Goal: Task Accomplishment & Management: Manage account settings

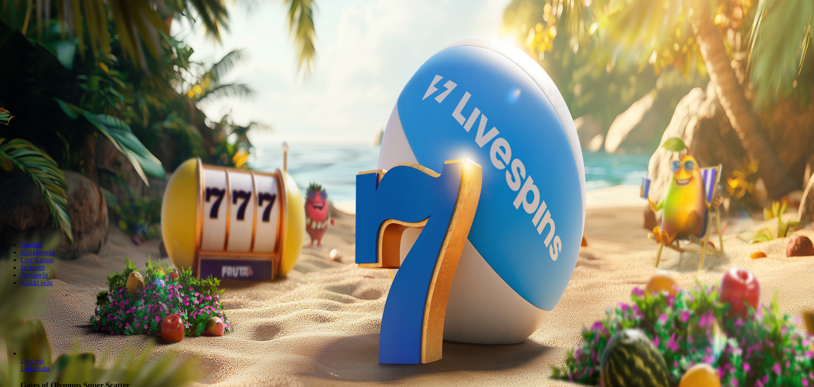
click at [62, 35] on button "Kirjaudu" at bounding box center [59, 30] width 28 height 9
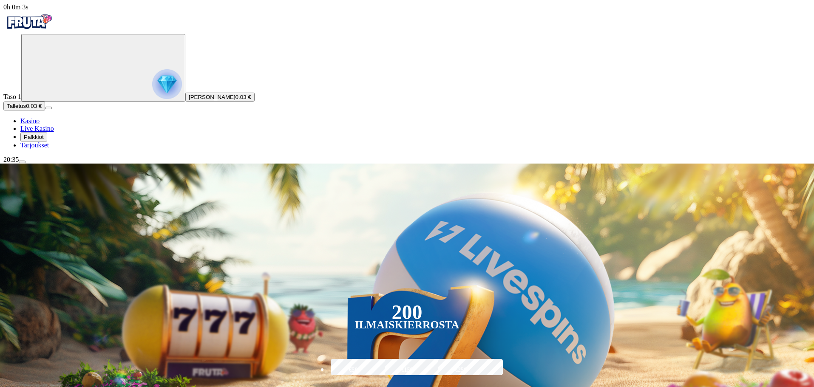
click at [44, 140] on span "Palkkiot" at bounding box center [34, 137] width 20 height 6
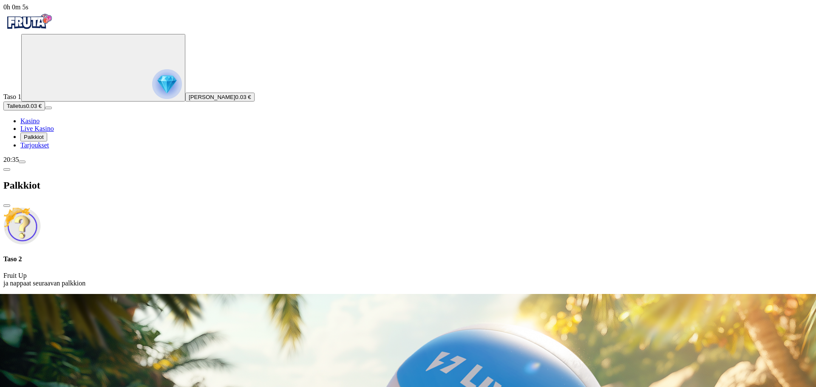
click at [189, 272] on p "Fruit Up ja nappaat seuraavan palkkion" at bounding box center [407, 279] width 809 height 15
click at [166, 272] on p "Fruit Up ja nappaat seuraavan palkkion" at bounding box center [407, 279] width 809 height 15
click at [174, 272] on p "Fruit Up ja nappaat seuraavan palkkion" at bounding box center [407, 279] width 809 height 15
click at [41, 207] on img at bounding box center [21, 225] width 37 height 37
click at [188, 255] on div "Taso 2 Fruit Up ja nappaat seuraavan palkkion" at bounding box center [407, 271] width 809 height 32
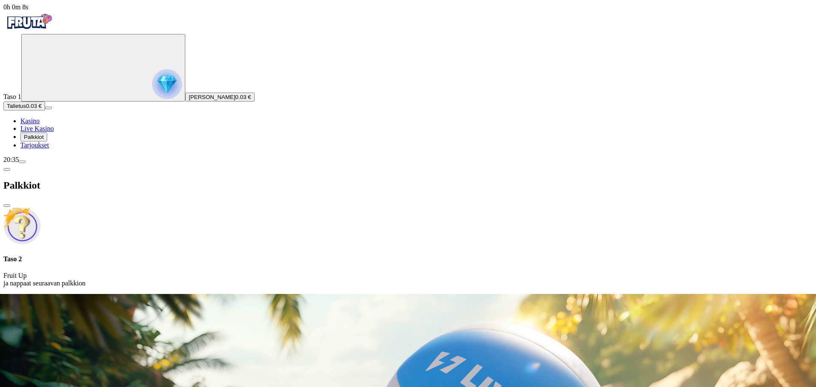
drag, startPoint x: 218, startPoint y: 57, endPoint x: 212, endPoint y: 50, distance: 9.1
click at [218, 255] on h4 "Taso 2" at bounding box center [407, 259] width 809 height 8
click at [7, 206] on span "close icon" at bounding box center [7, 206] width 0 height 0
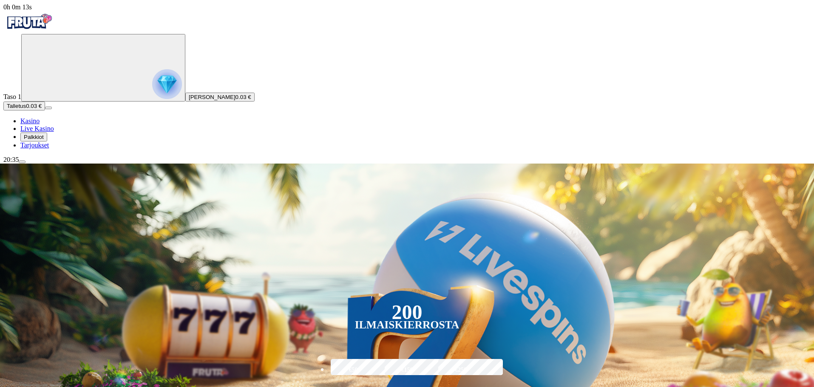
click at [48, 149] on span "Tarjoukset" at bounding box center [34, 145] width 28 height 7
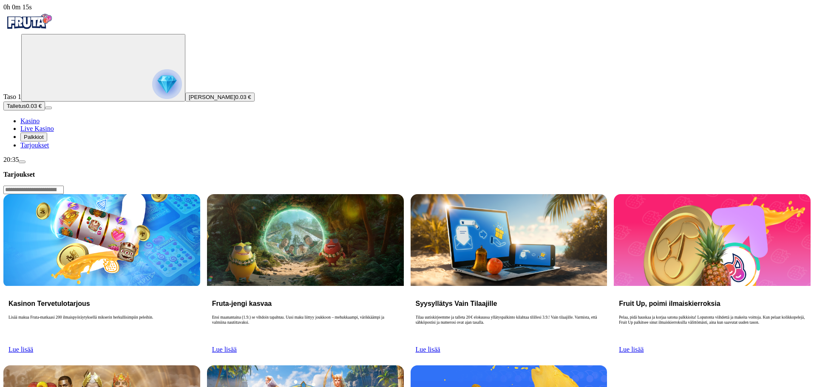
click at [42, 140] on span "Palkkiot" at bounding box center [34, 137] width 20 height 6
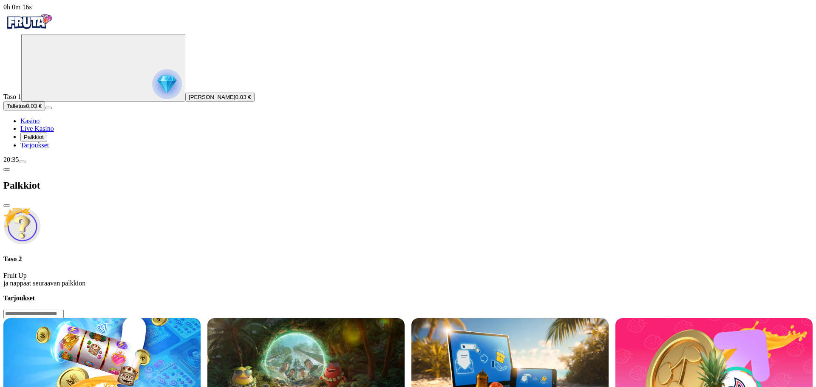
click at [180, 272] on p "Fruit Up ja nappaat seuraavan palkkion" at bounding box center [407, 279] width 809 height 15
click at [178, 272] on p "Fruit Up ja nappaat seuraavan palkkion" at bounding box center [407, 279] width 809 height 15
click at [7, 206] on span "close icon" at bounding box center [7, 206] width 0 height 0
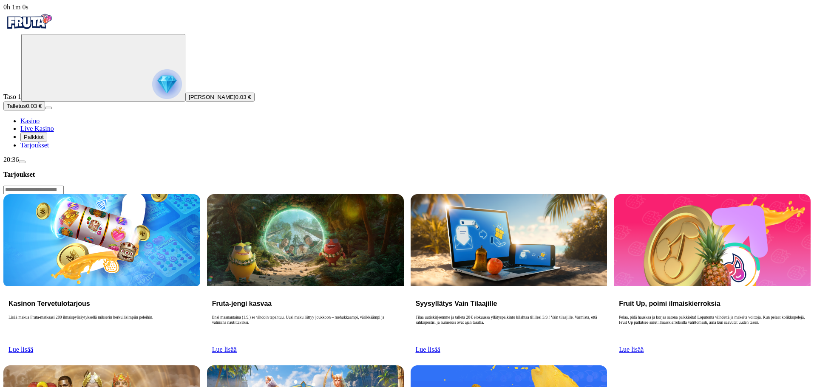
click at [60, 82] on circle "Primary" at bounding box center [88, 67] width 87 height 87
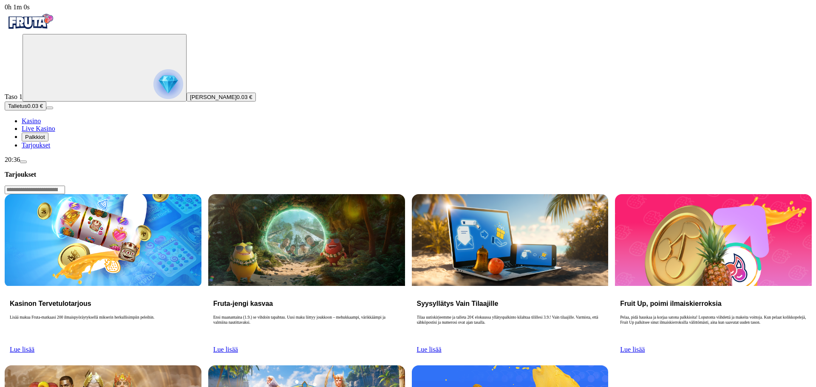
scroll to position [289, 0]
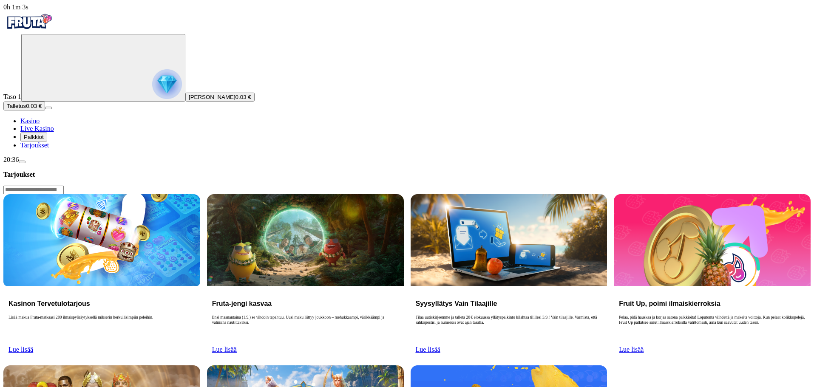
click at [53, 23] on img "Primary" at bounding box center [28, 21] width 51 height 21
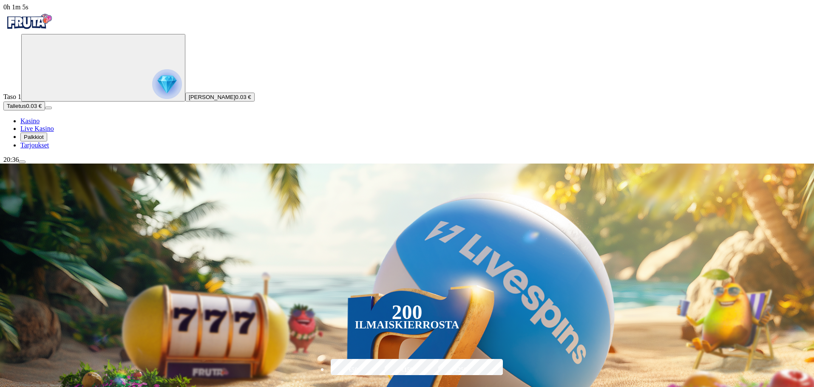
click at [22, 162] on span "menu icon" at bounding box center [22, 162] width 0 height 0
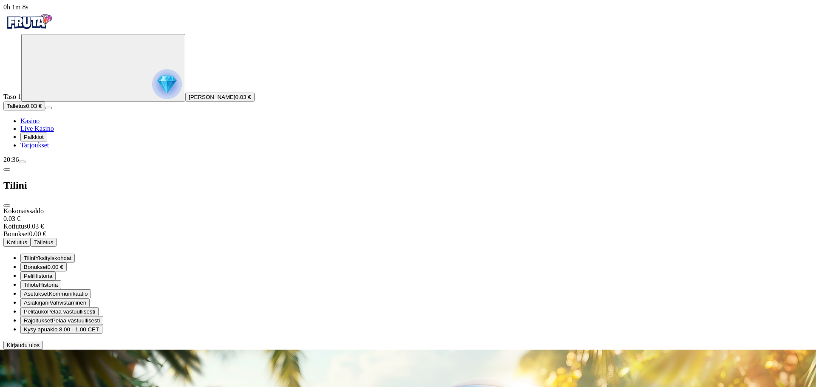
click at [52, 273] on span "Historia" at bounding box center [42, 276] width 19 height 6
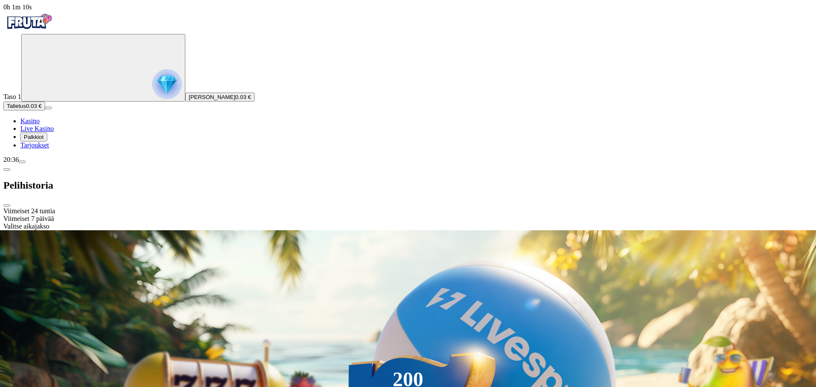
click at [107, 164] on div "Pelihistoria" at bounding box center [407, 186] width 809 height 44
click at [7, 170] on span "chevron-left icon" at bounding box center [7, 170] width 0 height 0
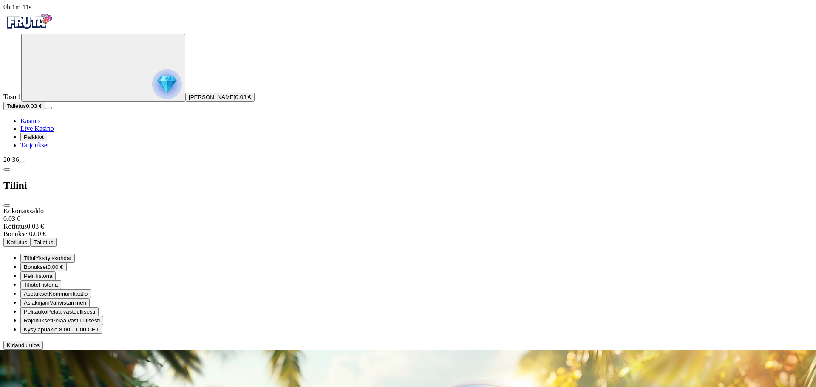
click at [39, 282] on span "Tiliote" at bounding box center [31, 285] width 15 height 6
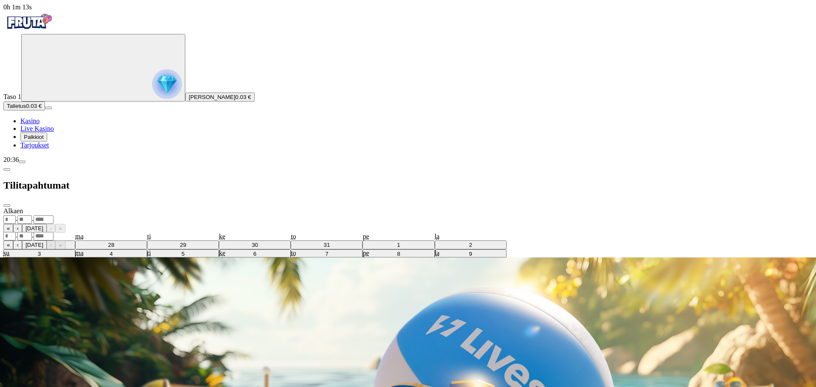
click at [173, 215] on div ". ." at bounding box center [407, 219] width 809 height 9
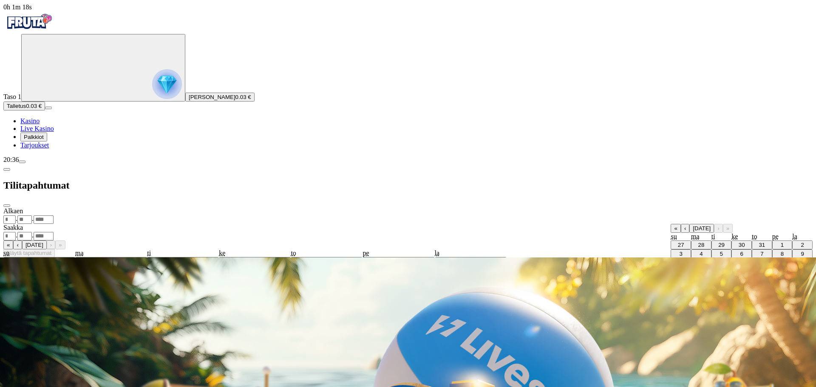
click at [781, 242] on abbr "1" at bounding box center [782, 245] width 3 height 6
type input "*"
type input "****"
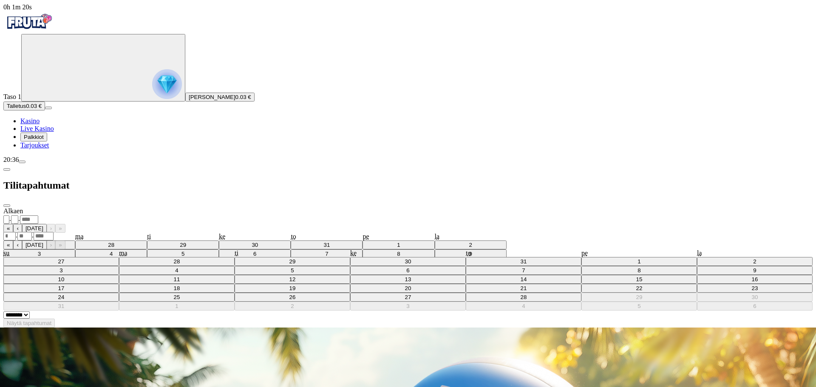
click at [207, 232] on div ". ." at bounding box center [407, 236] width 809 height 9
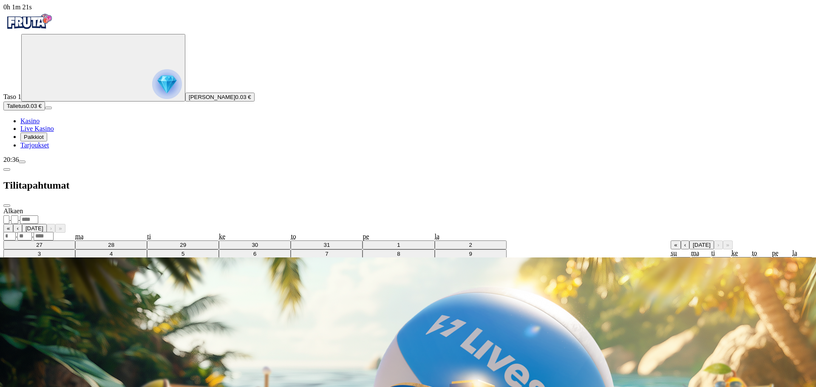
click at [759, 294] on abbr "28" at bounding box center [762, 297] width 6 height 6
type input "**"
type input "*"
type input "****"
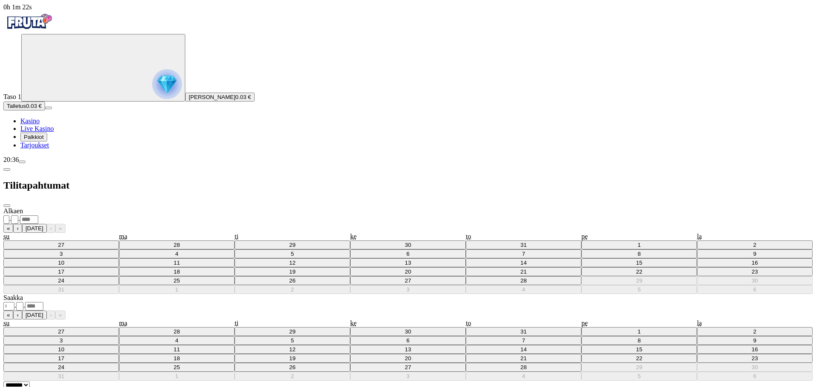
click at [51, 387] on span "Näytä tapahtumat" at bounding box center [29, 393] width 45 height 6
click at [7, 206] on span "close icon" at bounding box center [7, 206] width 0 height 0
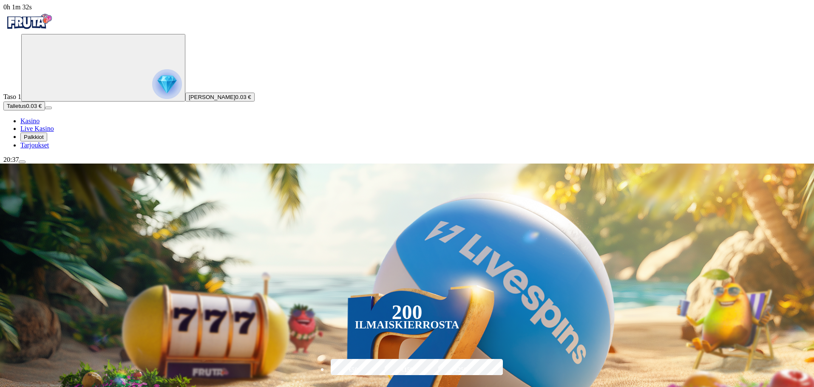
click at [54, 132] on span "Live Kasino" at bounding box center [37, 128] width 34 height 7
drag, startPoint x: 52, startPoint y: 229, endPoint x: 51, endPoint y: 234, distance: 5.6
click at [47, 142] on button "Palkkiot" at bounding box center [33, 137] width 27 height 9
click at [44, 140] on span "Palkkiot" at bounding box center [34, 137] width 20 height 6
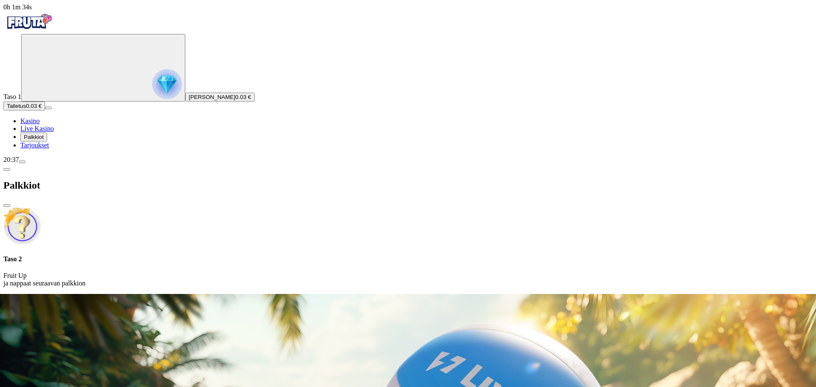
click at [207, 255] on h4 "Taso 2" at bounding box center [407, 259] width 809 height 8
click at [7, 170] on span "chevron-left icon" at bounding box center [7, 170] width 0 height 0
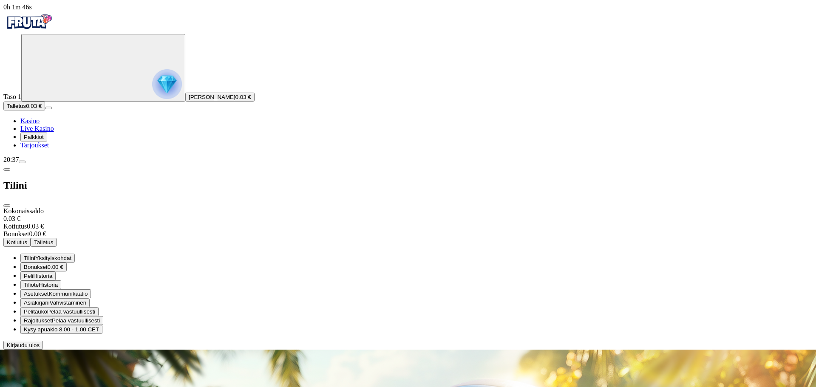
click at [44, 140] on span "Palkkiot" at bounding box center [34, 137] width 20 height 6
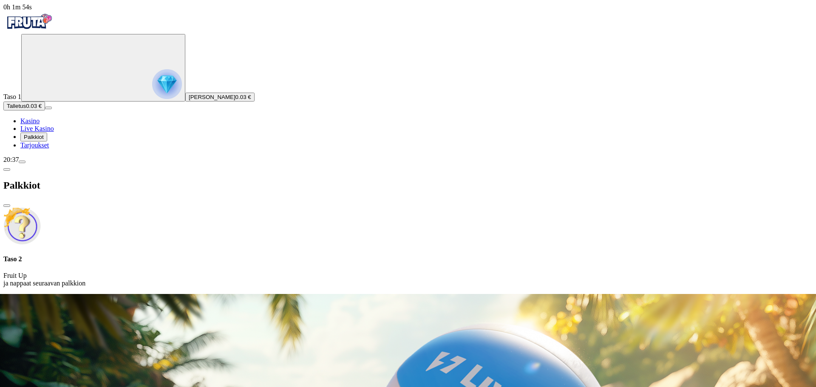
click at [22, 162] on span "menu icon" at bounding box center [22, 162] width 0 height 0
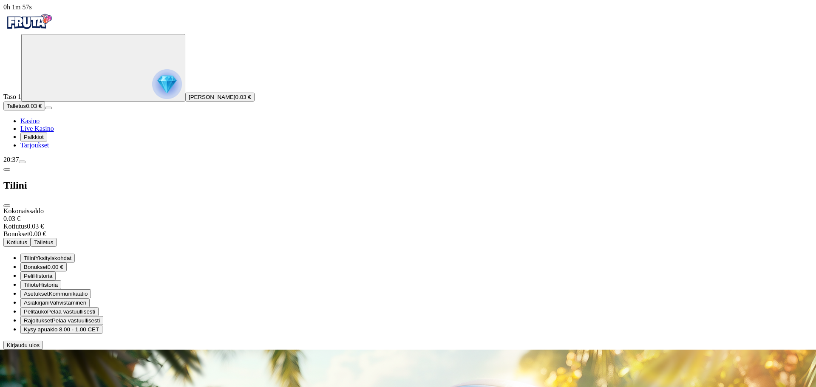
click at [99, 326] on span "klo 8.00 - 1.00 CET" at bounding box center [74, 329] width 49 height 6
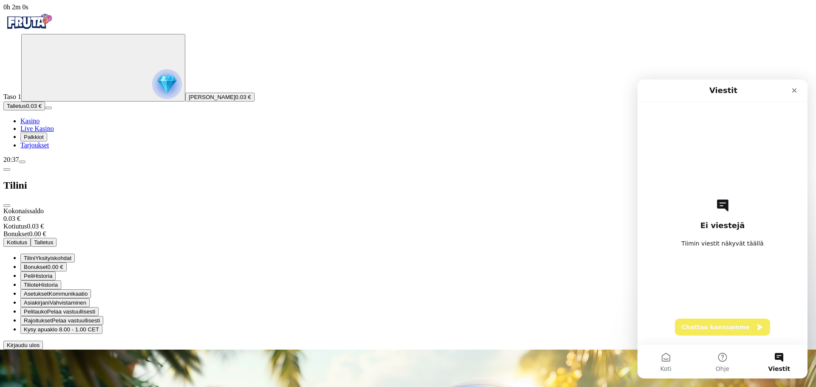
click at [728, 328] on button "Chattaa kanssamme" at bounding box center [722, 327] width 95 height 17
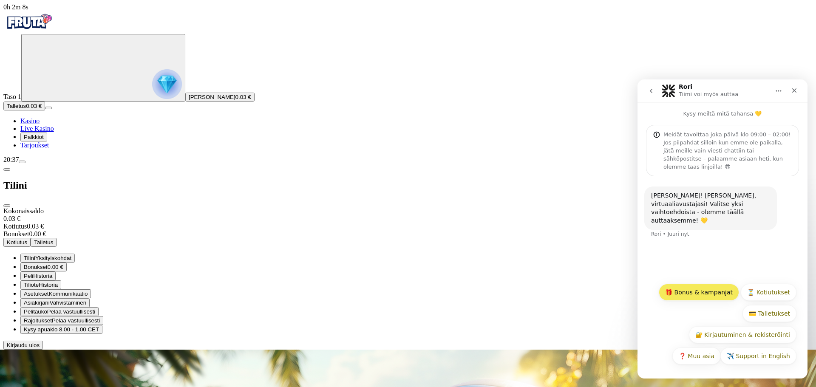
click at [723, 294] on button "🎁 Bonus & kampanjat" at bounding box center [699, 292] width 80 height 17
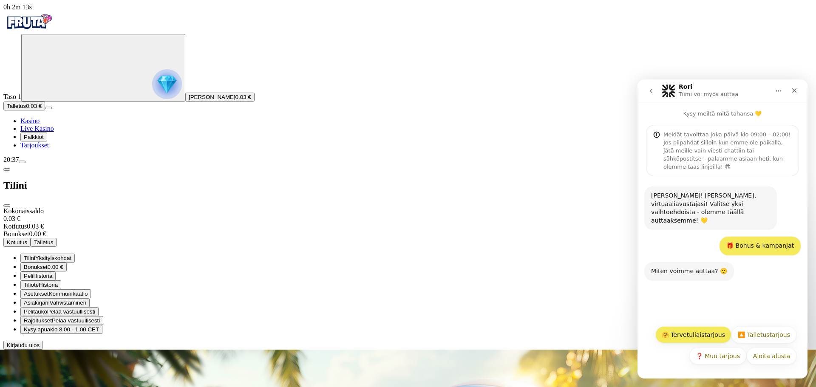
click at [717, 337] on button "🤗 Tervetuliaistarjous" at bounding box center [693, 334] width 76 height 17
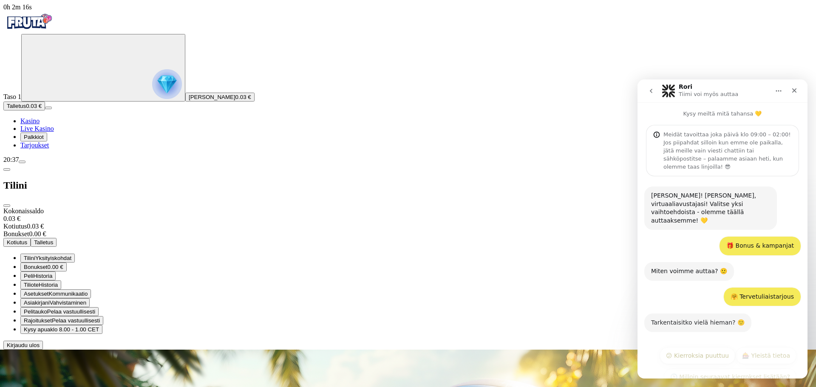
scroll to position [25, 0]
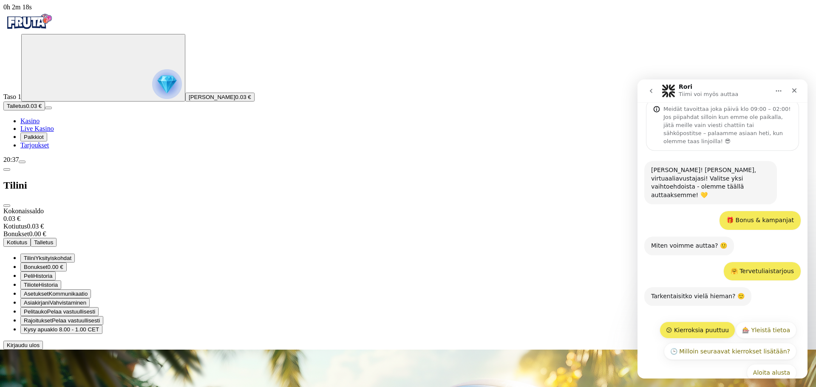
click at [711, 322] on button "😕 Kierroksia puuttuu" at bounding box center [698, 330] width 76 height 17
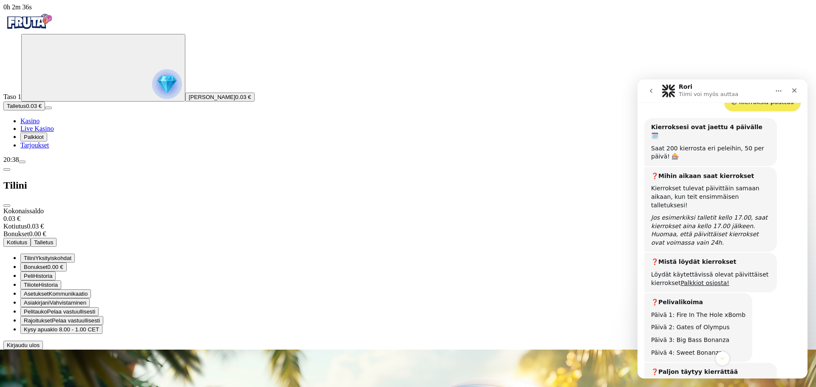
scroll to position [379, 0]
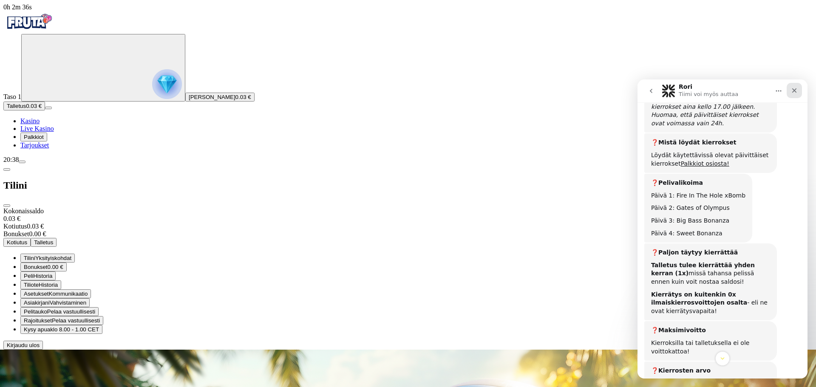
click at [797, 93] on icon "Sulje" at bounding box center [794, 90] width 7 height 7
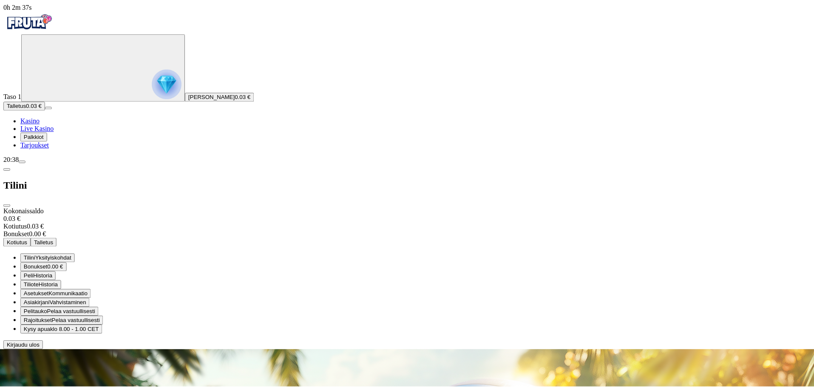
scroll to position [506, 0]
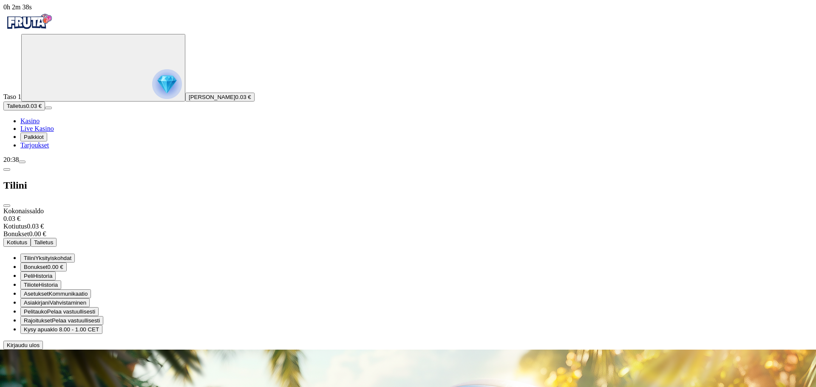
click at [22, 162] on span "menu icon" at bounding box center [22, 162] width 0 height 0
click at [40, 348] on span "Kirjaudu ulos" at bounding box center [23, 345] width 33 height 6
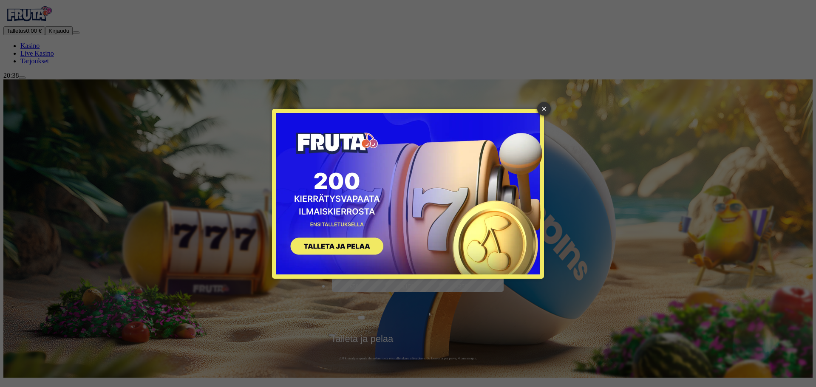
click at [541, 108] on link "×" at bounding box center [544, 109] width 14 height 14
